Goal: Task Accomplishment & Management: Use online tool/utility

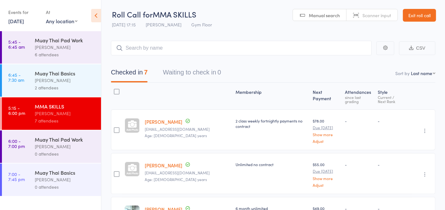
click at [61, 147] on div "[PERSON_NAME]" at bounding box center [65, 146] width 61 height 7
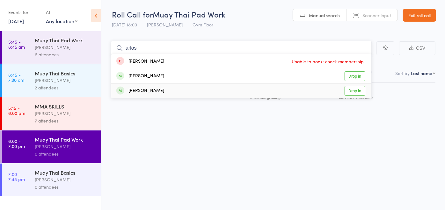
type input "arlos"
click at [148, 95] on div "[PERSON_NAME] Drop in" at bounding box center [241, 91] width 260 height 14
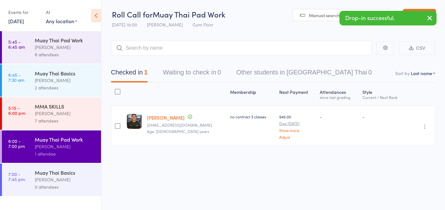
click at [425, 126] on icon "button" at bounding box center [424, 127] width 6 height 6
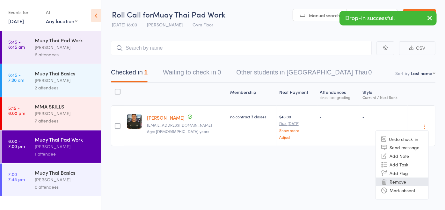
click at [411, 181] on li "Remove" at bounding box center [402, 182] width 53 height 9
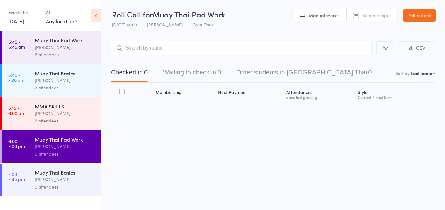
click at [373, 154] on div "Roll Call for Muay Thai Pad Work [DATE] 18:00 [PERSON_NAME] Gym Floor Manual se…" at bounding box center [222, 105] width 445 height 210
drag, startPoint x: 157, startPoint y: 45, endPoint x: 159, endPoint y: 42, distance: 3.7
click at [157, 46] on input "search" at bounding box center [241, 48] width 261 height 15
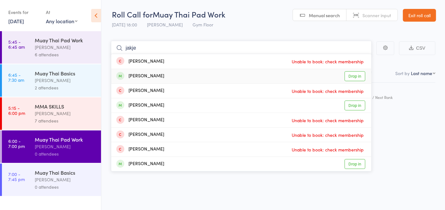
type input "jakje"
click at [153, 73] on div "[PERSON_NAME]" at bounding box center [140, 76] width 48 height 7
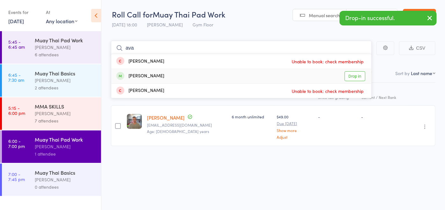
type input "ava"
click at [151, 75] on div "[PERSON_NAME]" at bounding box center [140, 76] width 48 height 7
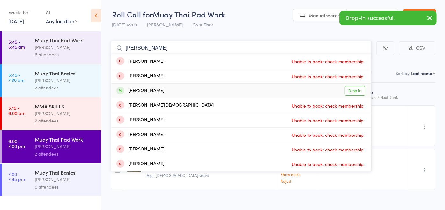
type input "[PERSON_NAME]"
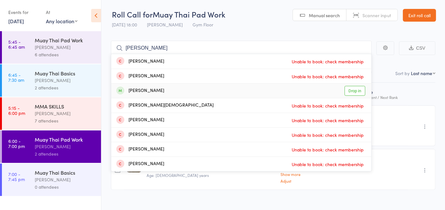
click at [165, 88] on div "[PERSON_NAME] Drop in" at bounding box center [241, 91] width 260 height 14
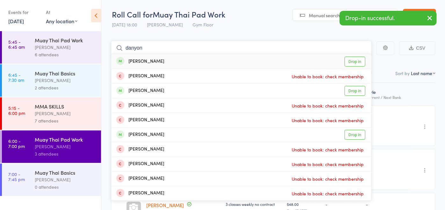
type input "danyon"
click at [162, 63] on div "[PERSON_NAME] Drop in" at bounding box center [241, 61] width 260 height 15
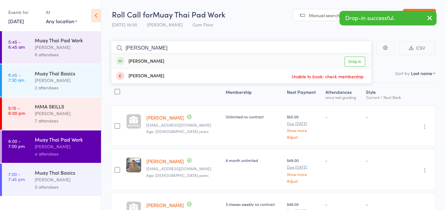
type input "[PERSON_NAME]"
click at [162, 63] on div "[PERSON_NAME] Drop in" at bounding box center [241, 61] width 260 height 15
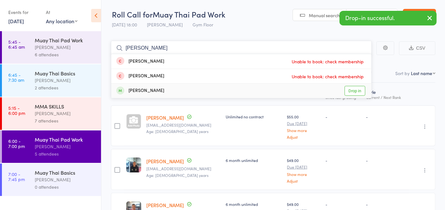
type input "[PERSON_NAME]"
click at [159, 89] on div "[PERSON_NAME]" at bounding box center [140, 90] width 48 height 7
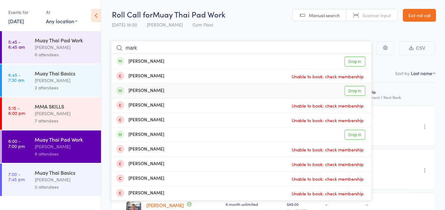
type input "mark"
click at [150, 90] on div "[PERSON_NAME]" at bounding box center [140, 90] width 48 height 7
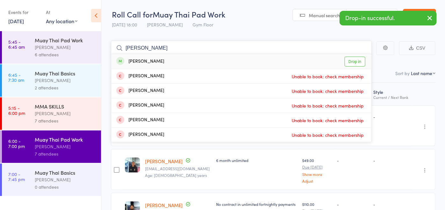
type input "[PERSON_NAME]"
click at [160, 61] on div "[PERSON_NAME] Drop in" at bounding box center [241, 61] width 260 height 15
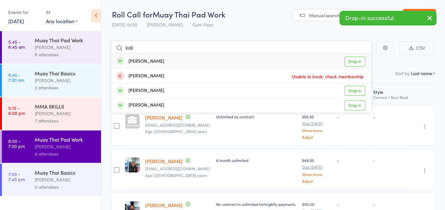
type input "kali"
click at [160, 62] on div "[PERSON_NAME] Drop in" at bounding box center [241, 61] width 260 height 15
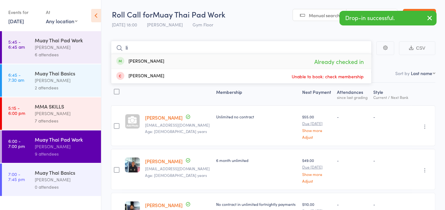
type input "l"
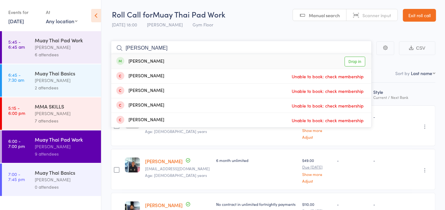
type input "[PERSON_NAME]"
click at [159, 62] on div "[PERSON_NAME] Drop in" at bounding box center [241, 61] width 260 height 15
